Goal: Transaction & Acquisition: Subscribe to service/newsletter

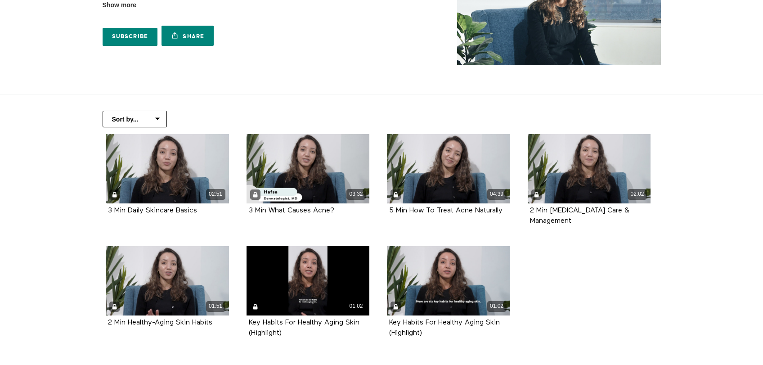
scroll to position [105, 0]
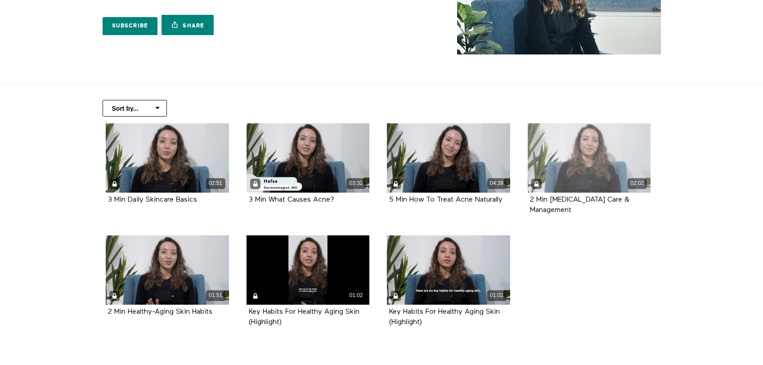
click at [614, 171] on div "02:02" at bounding box center [589, 157] width 123 height 69
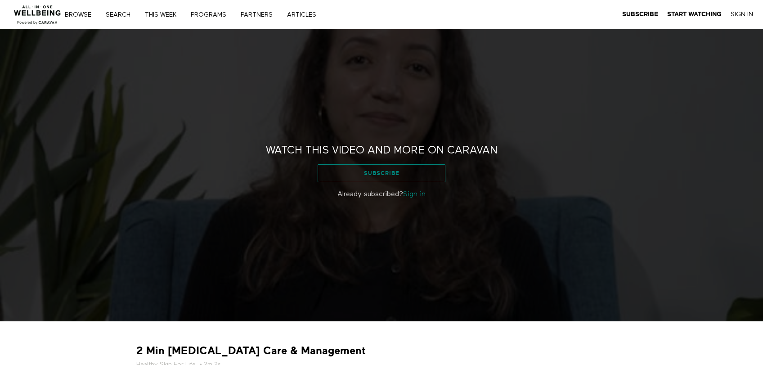
click at [423, 168] on link "Subscribe" at bounding box center [381, 173] width 127 height 18
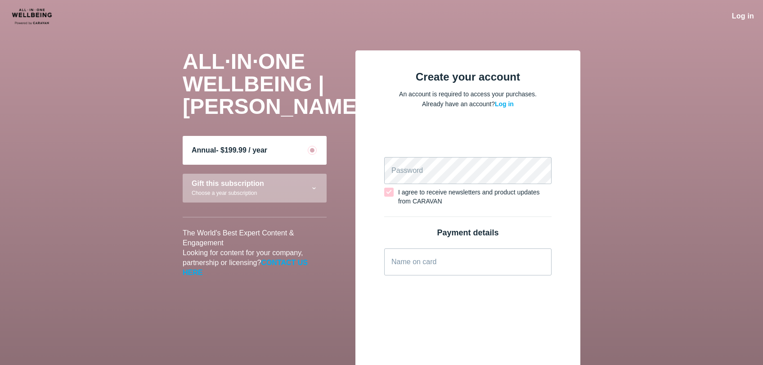
drag, startPoint x: 759, startPoint y: 135, endPoint x: 759, endPoint y: 146, distance: 10.8
click at [759, 146] on main "ALL·IN·ONE WELLBEING | CARAVAN Annual - $199.99 / year Gift this subscription C…" at bounding box center [381, 370] width 763 height 677
drag, startPoint x: 762, startPoint y: 131, endPoint x: 753, endPoint y: 137, distance: 10.4
click at [759, 166] on main "ALL·IN·ONE WELLBEING | CARAVAN Annual - $199.99 / year Gift this subscription C…" at bounding box center [381, 370] width 763 height 677
